Goal: Navigation & Orientation: Find specific page/section

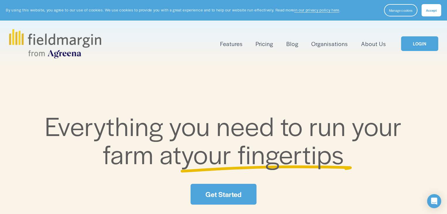
click at [416, 45] on link "LOGIN" at bounding box center [419, 43] width 37 height 15
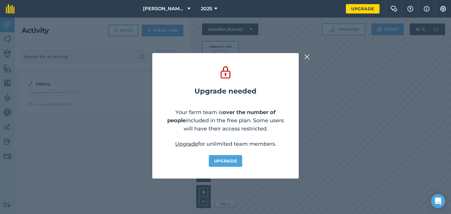
click at [308, 54] on img at bounding box center [306, 56] width 5 height 7
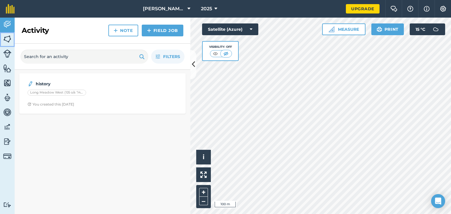
click at [7, 42] on img at bounding box center [7, 39] width 8 height 9
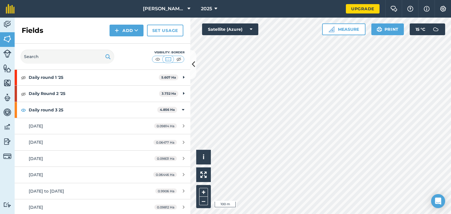
scroll to position [56, 0]
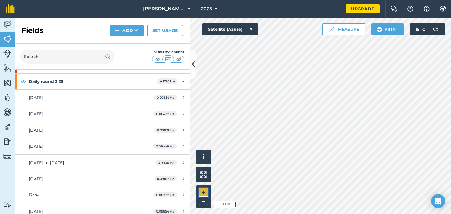
click at [203, 191] on button "+" at bounding box center [203, 192] width 9 height 9
